Goal: Information Seeking & Learning: Compare options

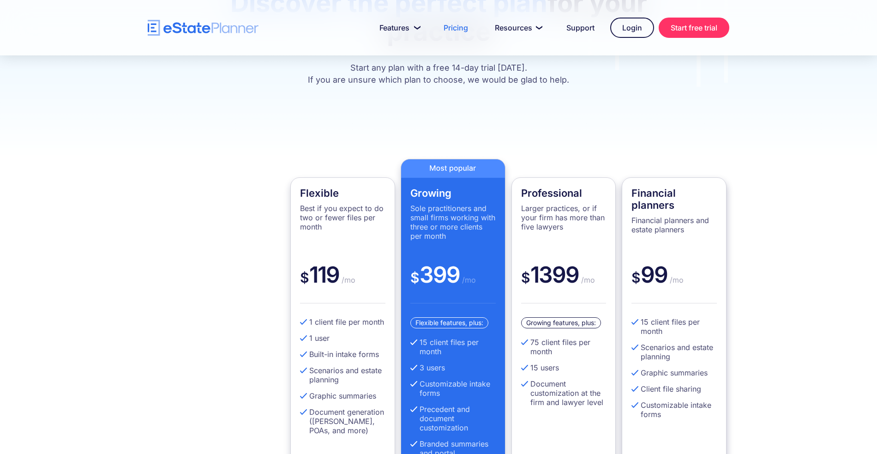
scroll to position [164, 0]
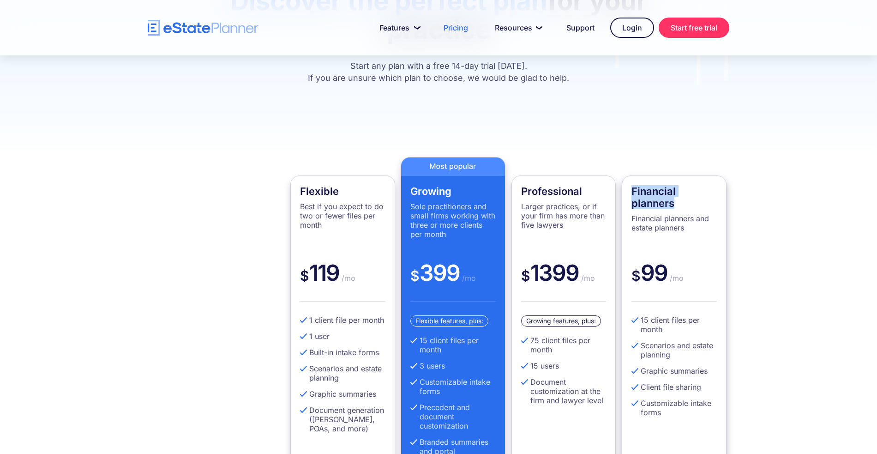
drag, startPoint x: 631, startPoint y: 170, endPoint x: 701, endPoint y: 188, distance: 72.9
click at [701, 188] on div "Financial planners Financial planners and estate planners $ 99 /mo 15 client fi…" at bounding box center [674, 345] width 105 height 341
drag, startPoint x: 670, startPoint y: 250, endPoint x: 641, endPoint y: 254, distance: 29.8
click at [641, 259] on div "$ 99 /mo" at bounding box center [674, 280] width 85 height 42
drag, startPoint x: 641, startPoint y: 296, endPoint x: 708, endPoint y: 308, distance: 67.4
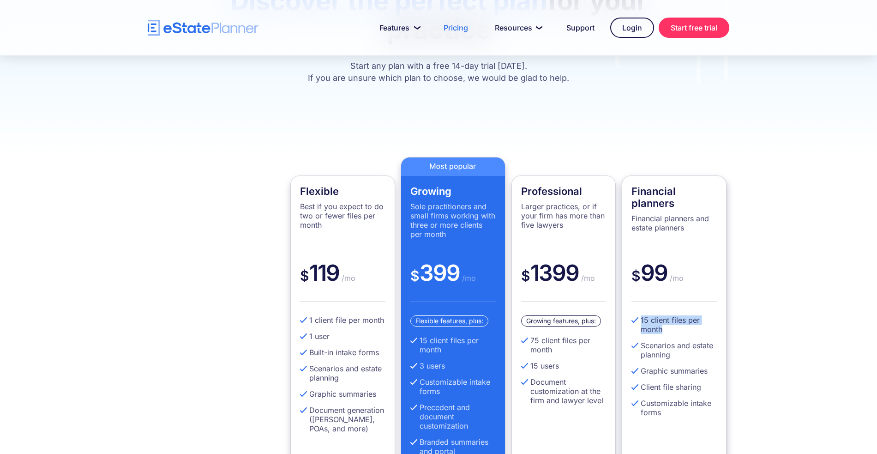
click at [708, 315] on li "15 client files per month" at bounding box center [674, 324] width 85 height 18
drag, startPoint x: 457, startPoint y: 253, endPoint x: 420, endPoint y: 256, distance: 37.1
click at [420, 259] on div "$ 399 /mo" at bounding box center [452, 280] width 85 height 42
drag, startPoint x: 439, startPoint y: 329, endPoint x: 416, endPoint y: 320, distance: 23.8
click at [416, 336] on li "15 client files per month" at bounding box center [452, 345] width 85 height 18
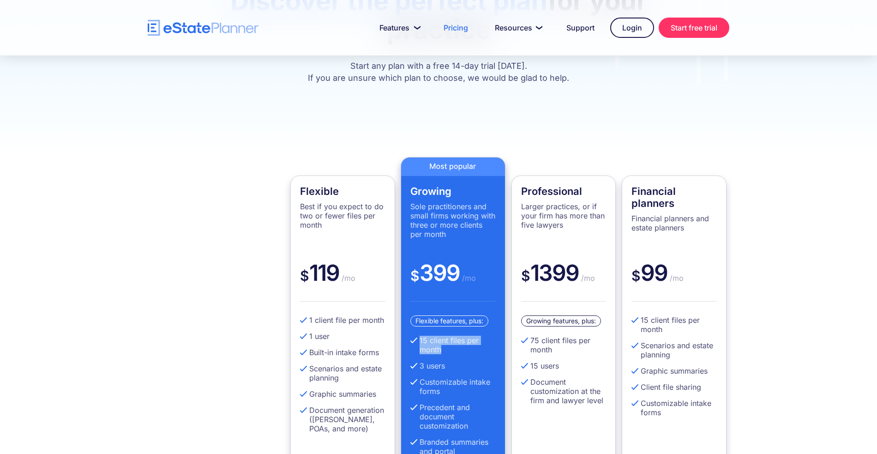
click at [455, 336] on li "15 client files per month" at bounding box center [452, 345] width 85 height 18
drag, startPoint x: 643, startPoint y: 255, endPoint x: 663, endPoint y: 255, distance: 20.3
click at [663, 259] on div "$ 99 /mo" at bounding box center [674, 280] width 85 height 42
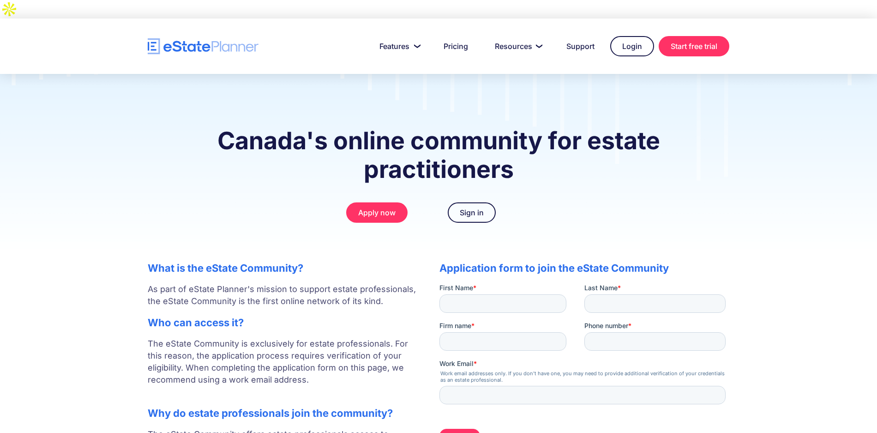
click at [724, 132] on div "Canada's online community for estate practitioners Apply now Sign in" at bounding box center [438, 163] width 877 height 179
